Goal: Navigation & Orientation: Find specific page/section

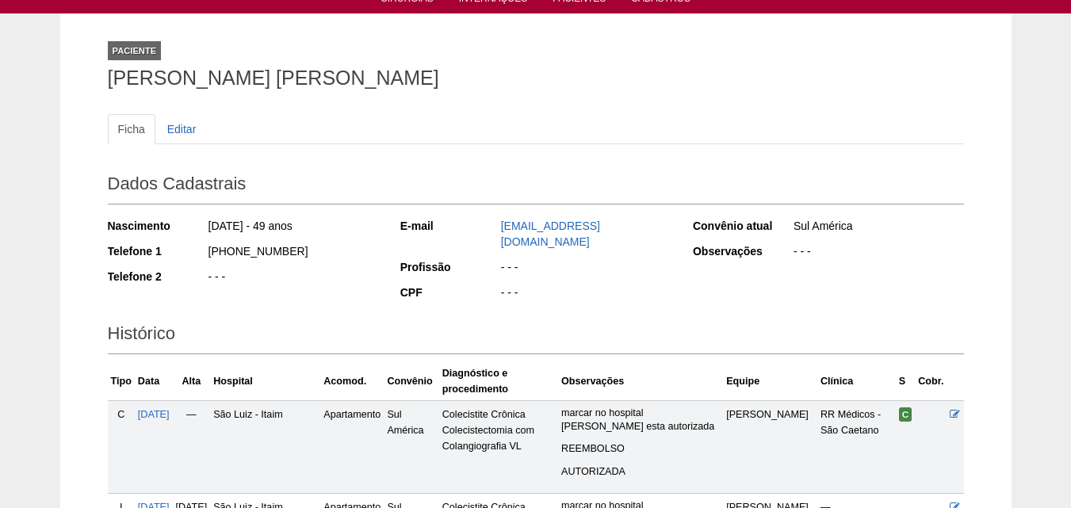
scroll to position [159, 0]
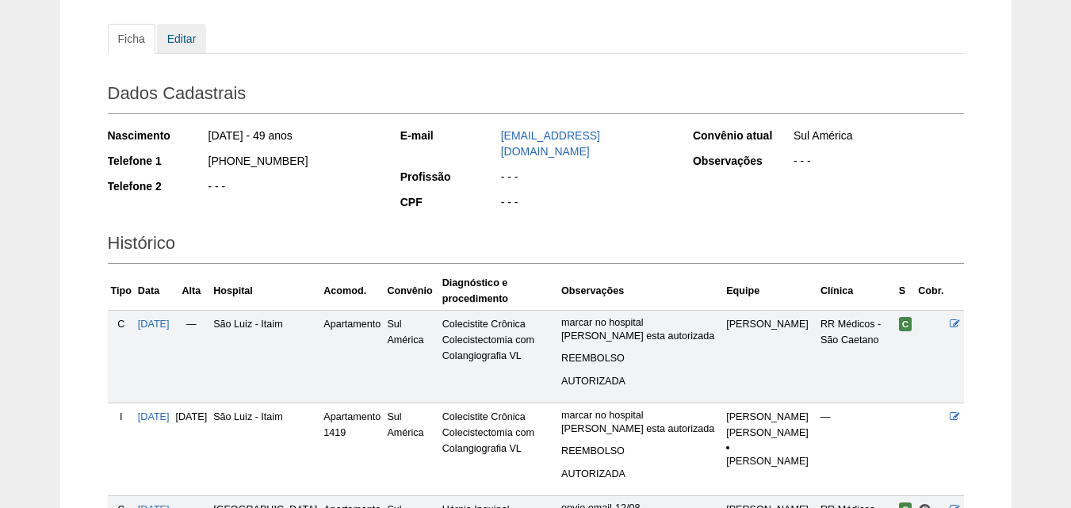
click at [164, 36] on link "Editar" at bounding box center [182, 39] width 50 height 30
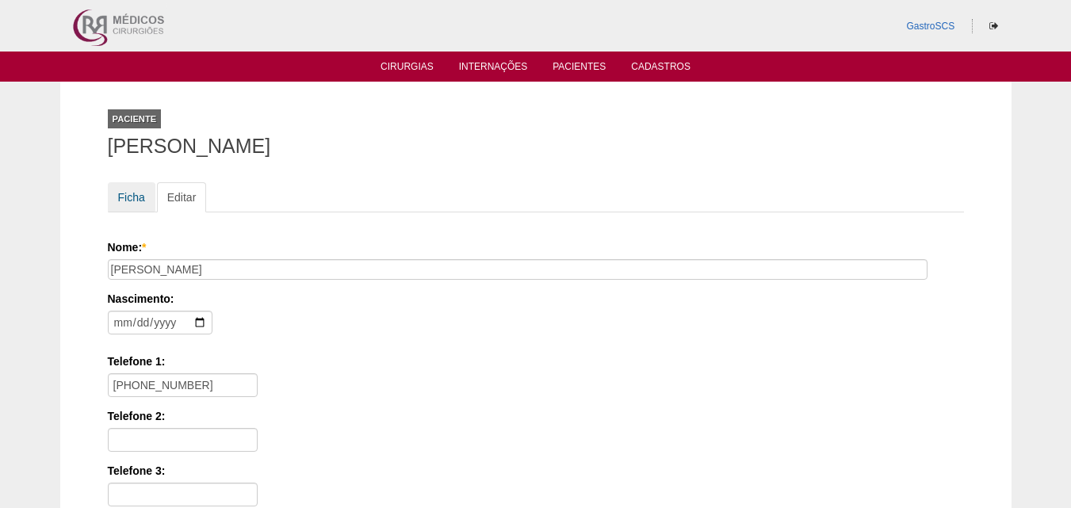
click at [142, 205] on link "Ficha" at bounding box center [132, 197] width 48 height 30
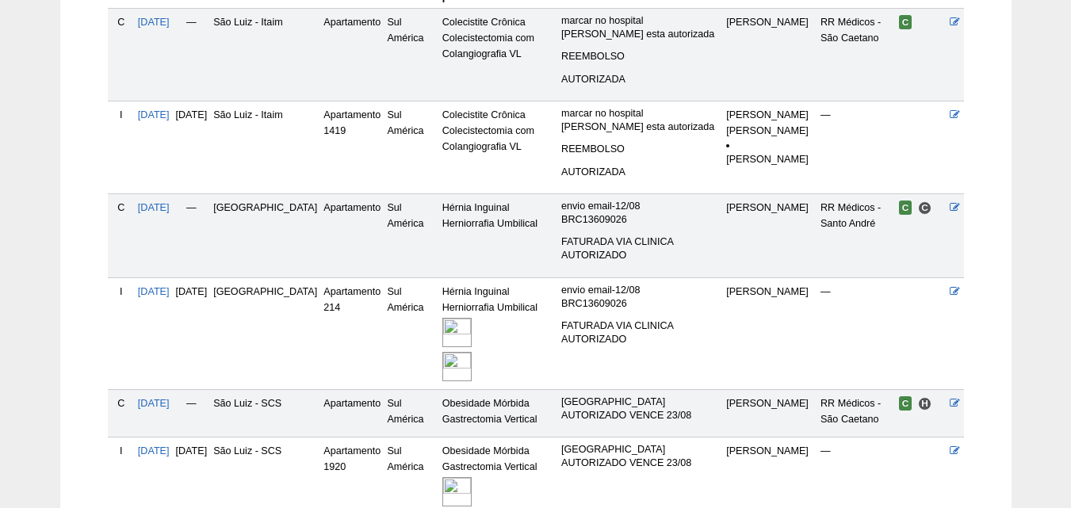
scroll to position [577, 0]
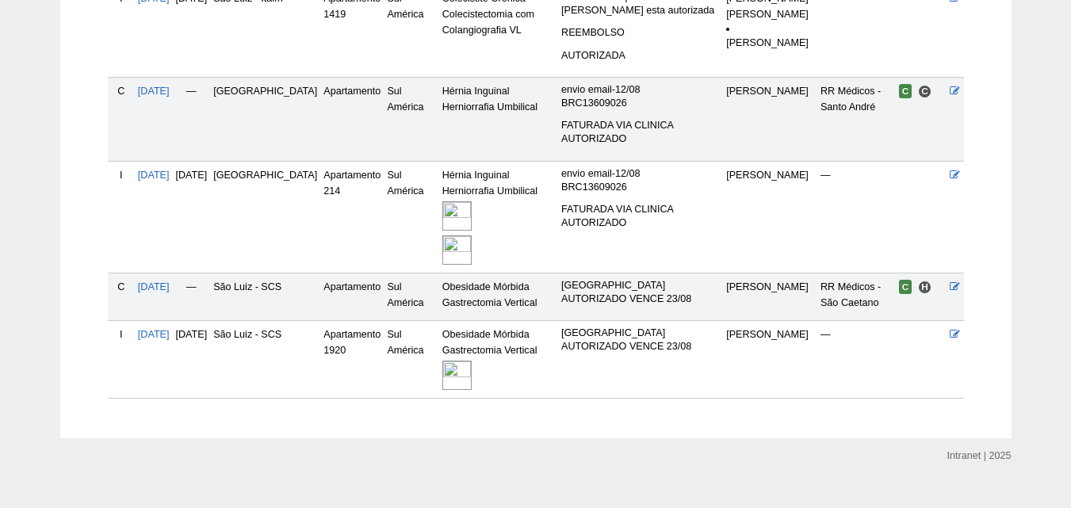
click at [444, 361] on img at bounding box center [457, 375] width 29 height 29
